Goal: Task Accomplishment & Management: Manage account settings

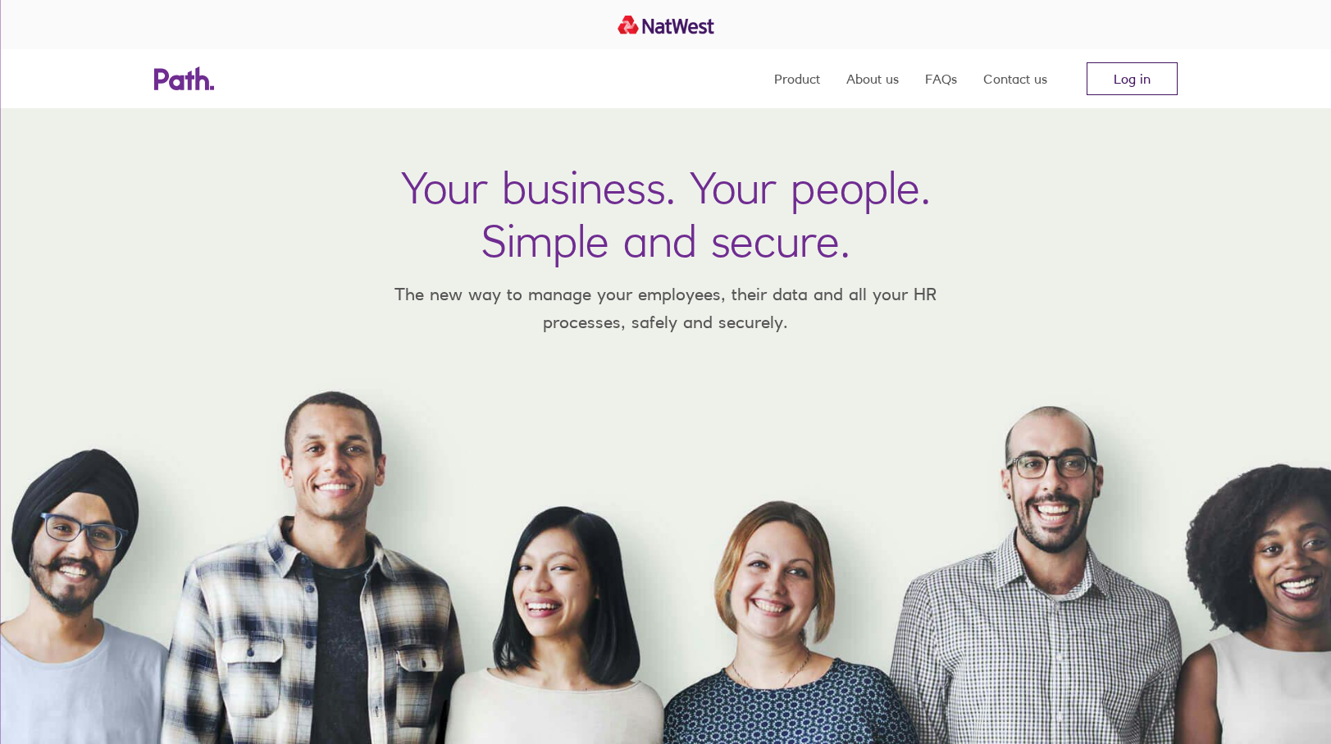
click at [1135, 89] on link "Log in" at bounding box center [1131, 78] width 91 height 33
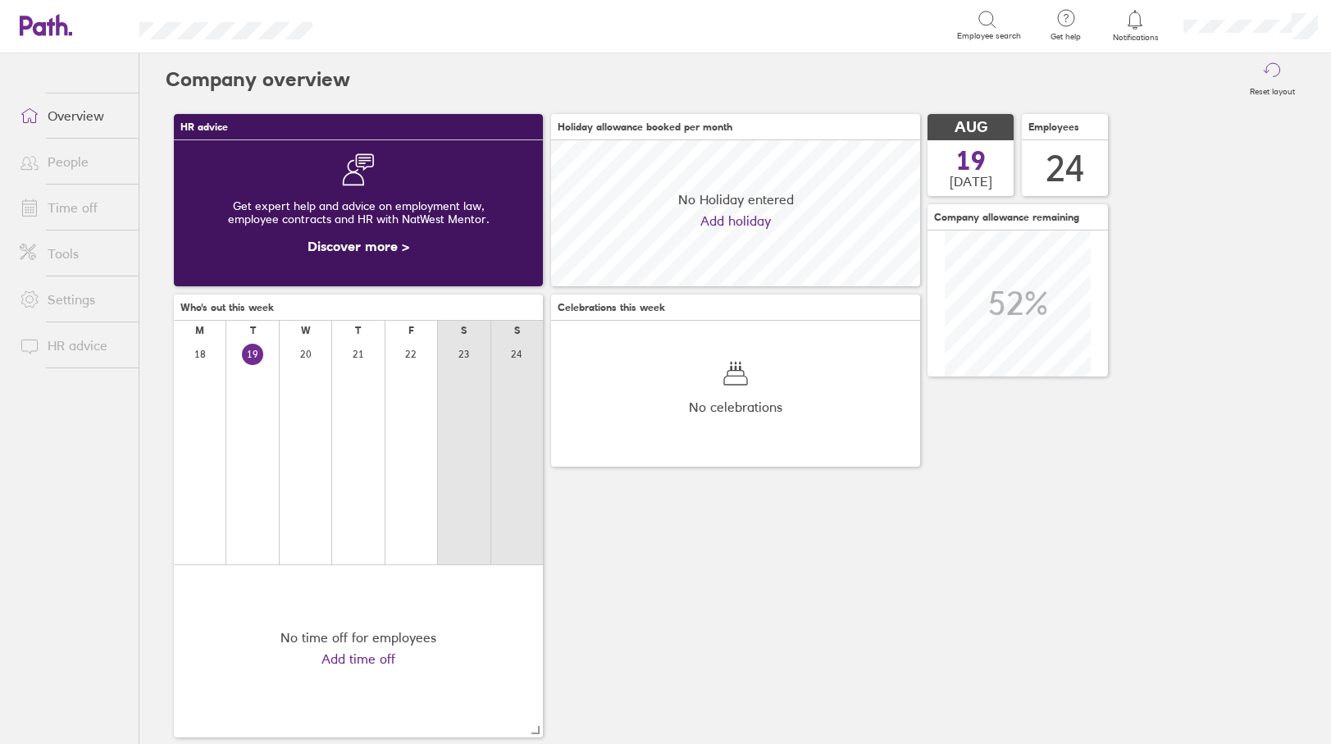
scroll to position [146, 369]
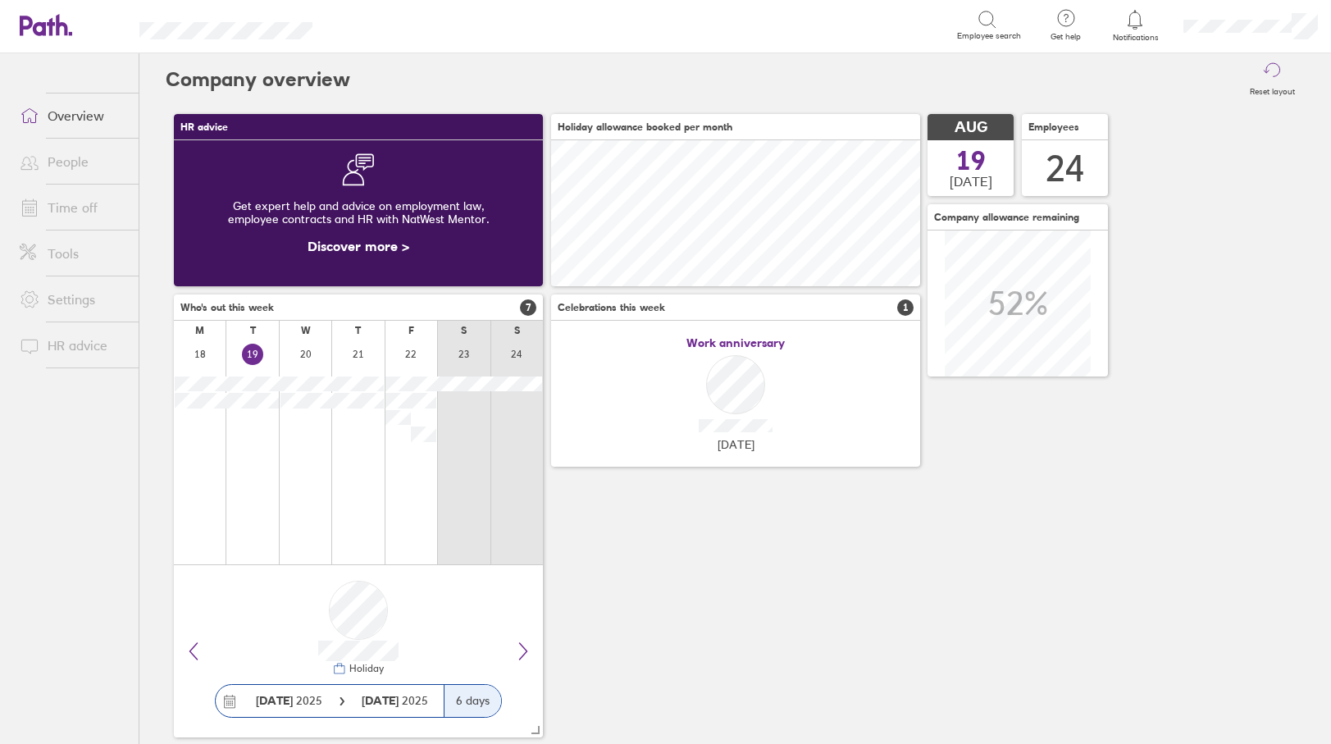
click at [1154, 22] on div at bounding box center [1134, 19] width 53 height 23
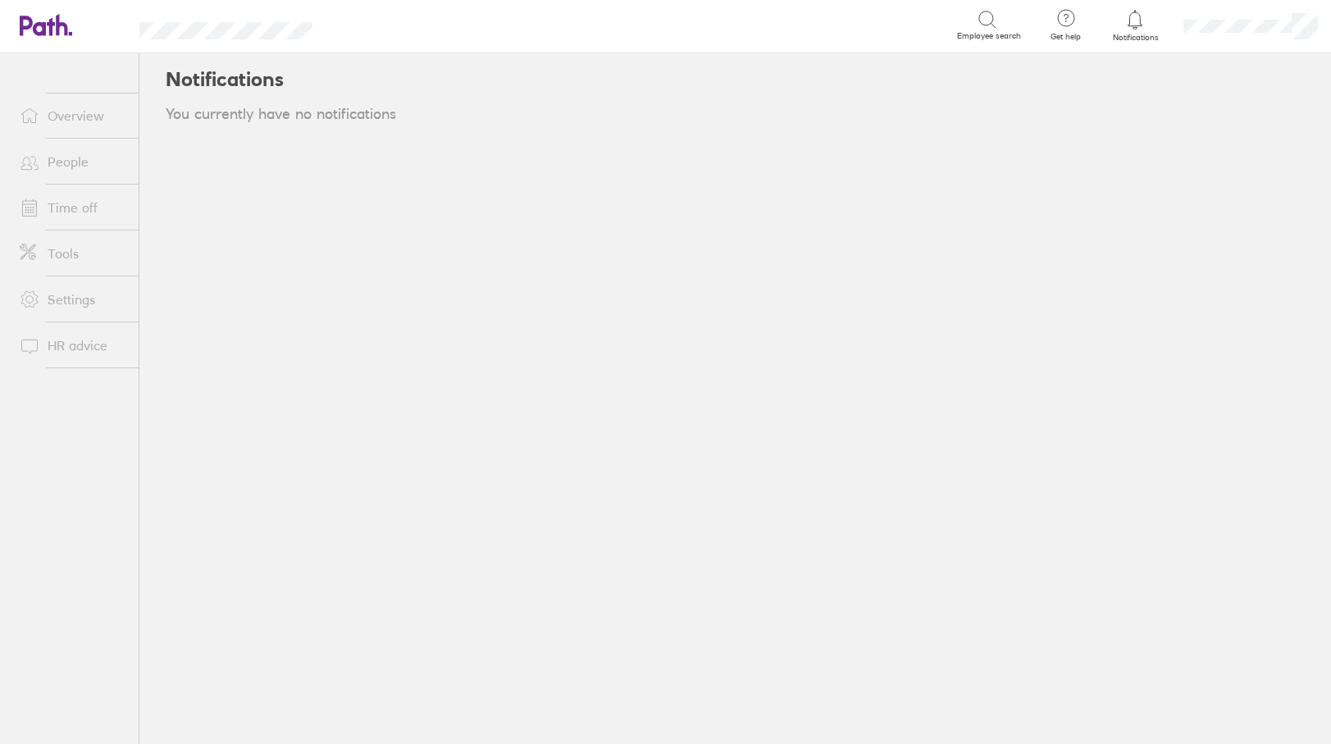
click at [1133, 27] on icon at bounding box center [1135, 19] width 14 height 19
click at [98, 196] on link "Time off" at bounding box center [73, 207] width 132 height 33
